Goal: Entertainment & Leisure: Consume media (video, audio)

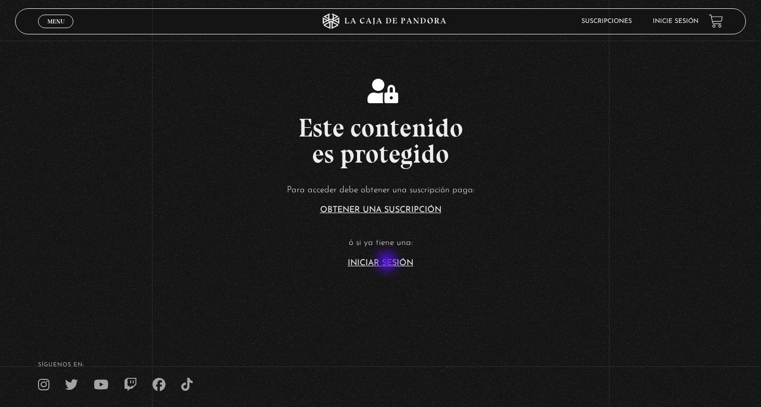
click at [388, 262] on link "Iniciar Sesión" at bounding box center [381, 263] width 66 height 8
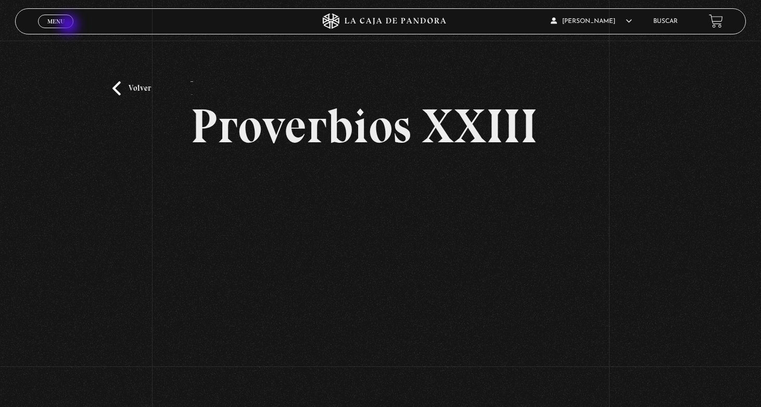
click at [62, 18] on span "Menu" at bounding box center [55, 21] width 17 height 6
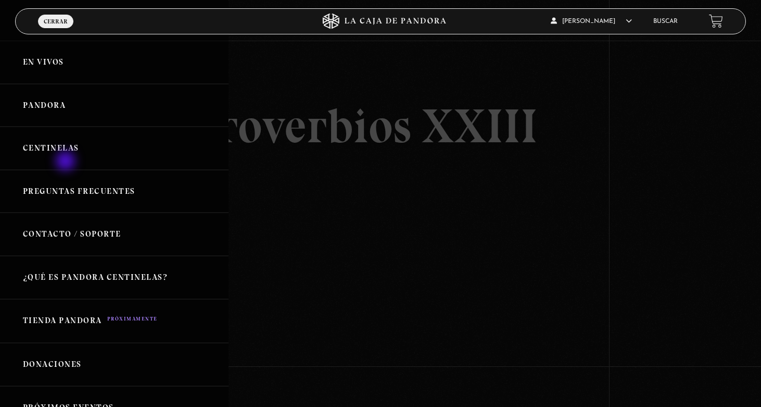
click at [63, 156] on link "Centinelas" at bounding box center [114, 148] width 229 height 43
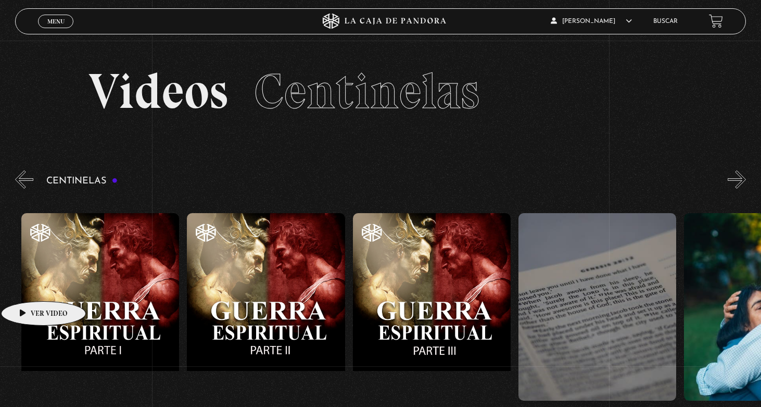
scroll to position [0, 16072]
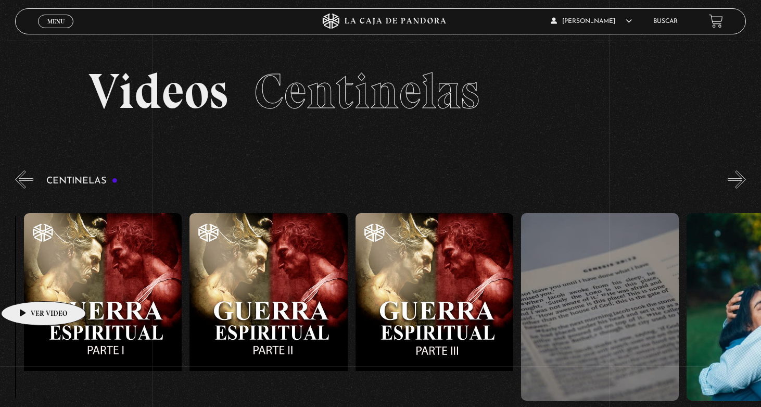
click at [27, 285] on figure at bounding box center [103, 306] width 158 height 187
click at [58, 285] on figure at bounding box center [103, 306] width 158 height 187
